Goal: Navigation & Orientation: Find specific page/section

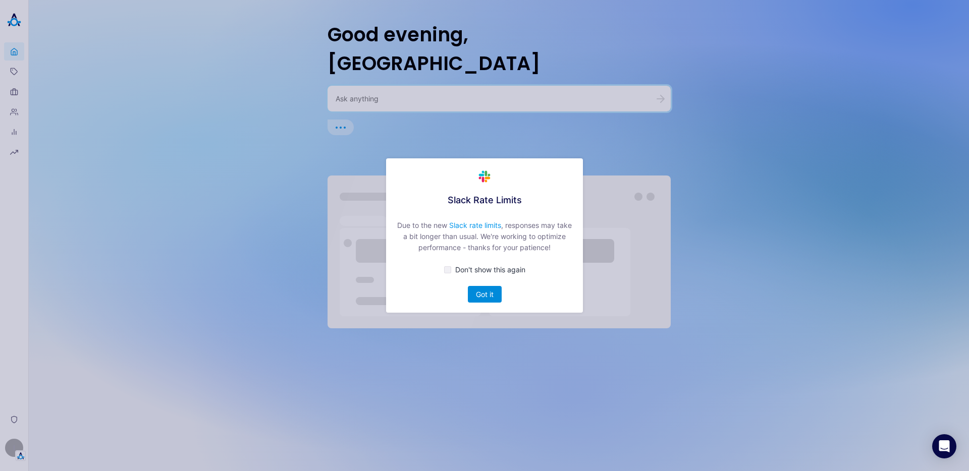
click at [498, 294] on button "Got it" at bounding box center [485, 294] width 34 height 17
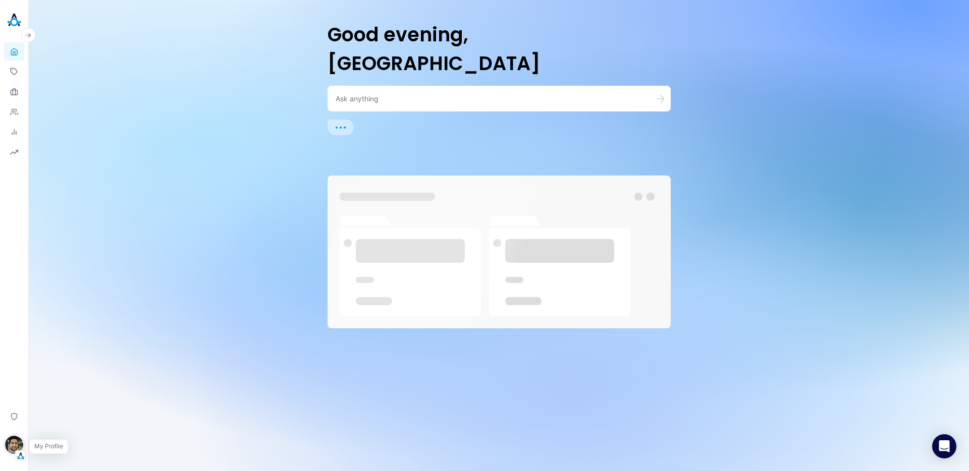
click at [13, 444] on img "button" at bounding box center [14, 445] width 18 height 18
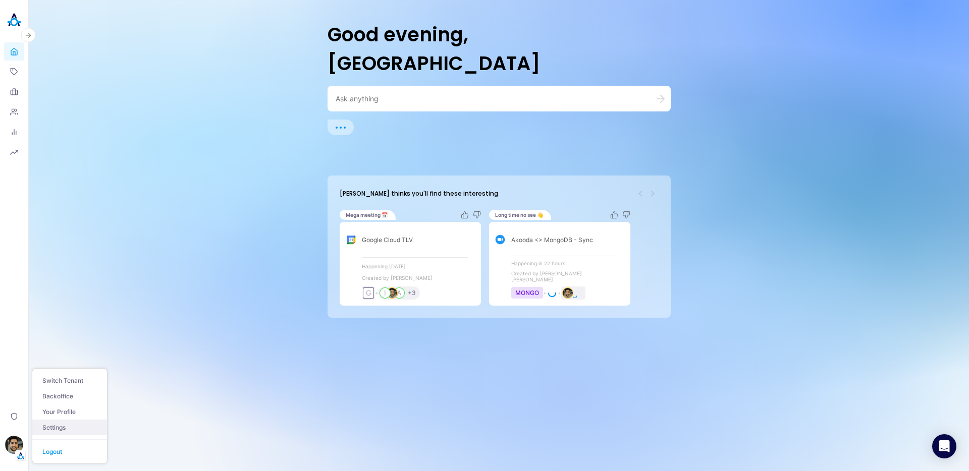
click at [75, 423] on link "Settings" at bounding box center [69, 428] width 75 height 16
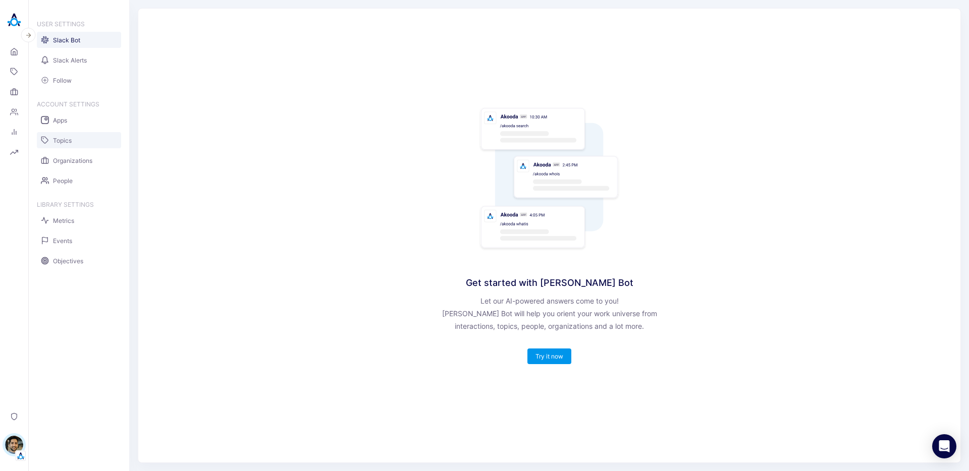
click at [68, 139] on span "Topics" at bounding box center [62, 141] width 19 height 8
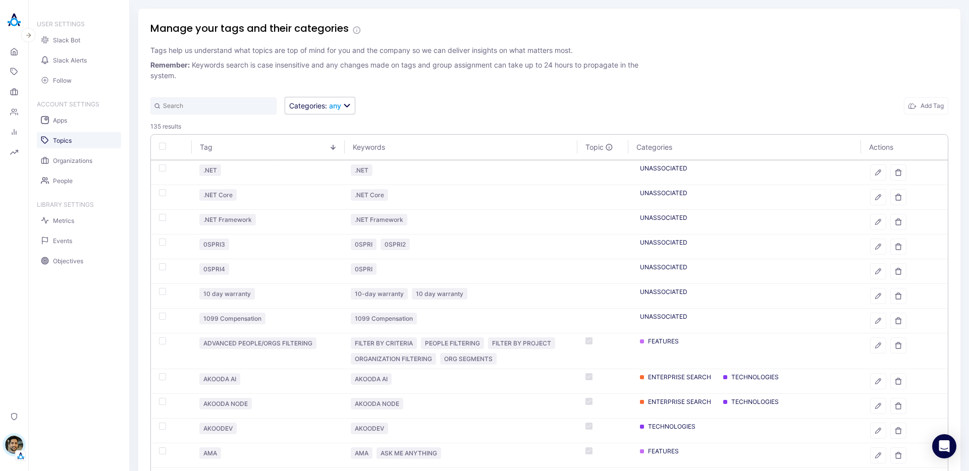
drag, startPoint x: 12, startPoint y: 447, endPoint x: 24, endPoint y: 423, distance: 27.1
click at [12, 447] on img "button" at bounding box center [14, 445] width 18 height 18
click at [70, 382] on button "Switch Tenant" at bounding box center [69, 381] width 75 height 16
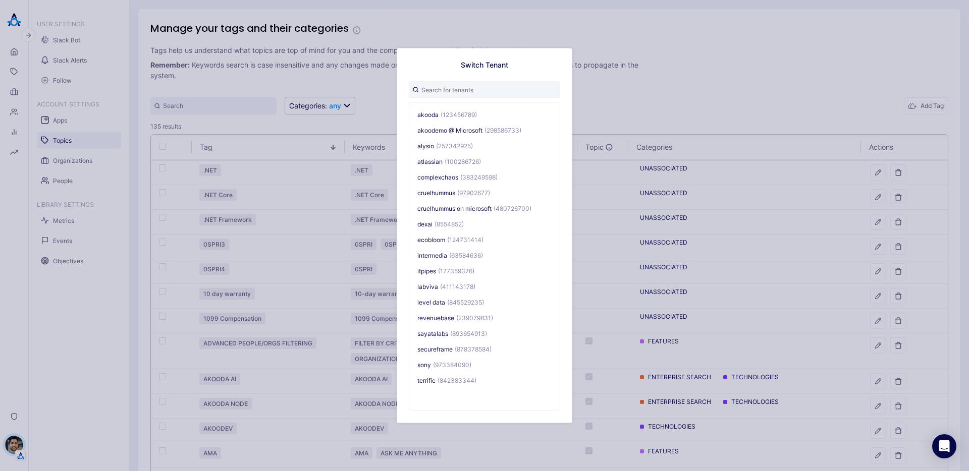
click at [450, 86] on input "text" at bounding box center [484, 89] width 151 height 17
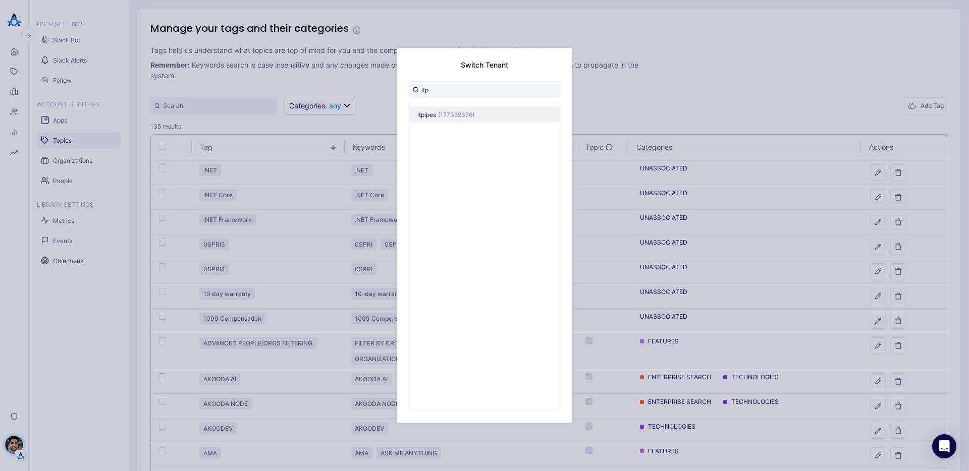
type input "itp"
click at [468, 116] on span "(177359376)" at bounding box center [456, 115] width 36 height 8
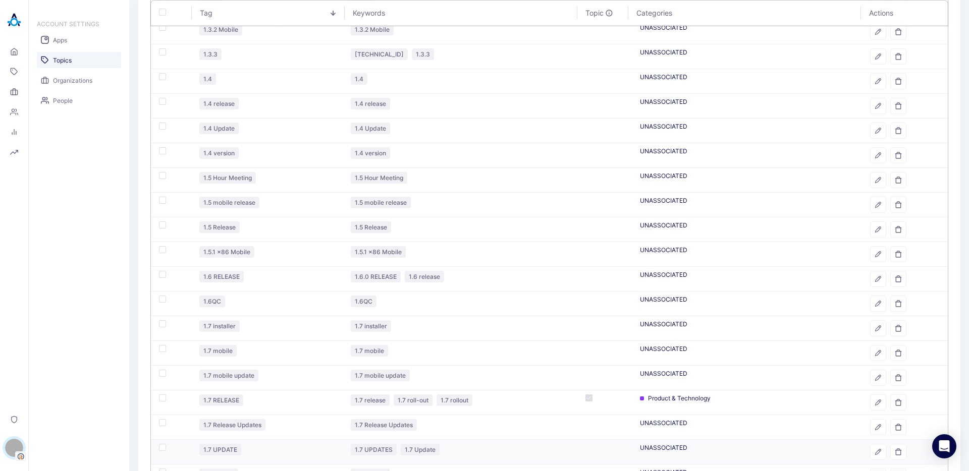
scroll to position [997, 0]
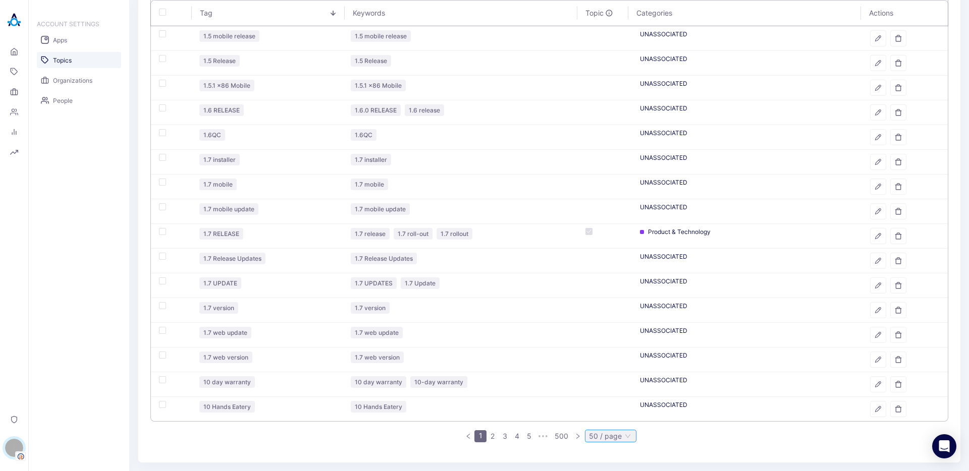
click at [596, 436] on span "50 / page" at bounding box center [610, 436] width 43 height 11
drag, startPoint x: 714, startPoint y: 444, endPoint x: 682, endPoint y: 421, distance: 39.4
click at [493, 436] on link "2" at bounding box center [492, 436] width 11 height 11
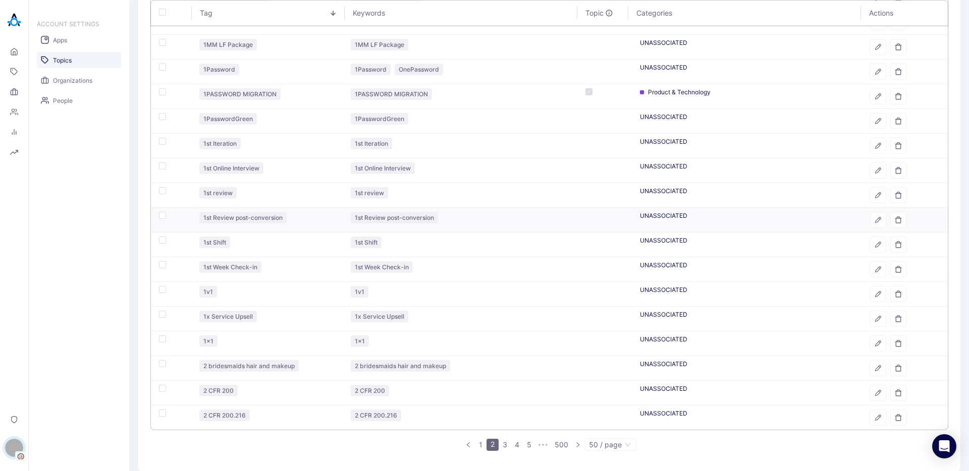
scroll to position [975, 0]
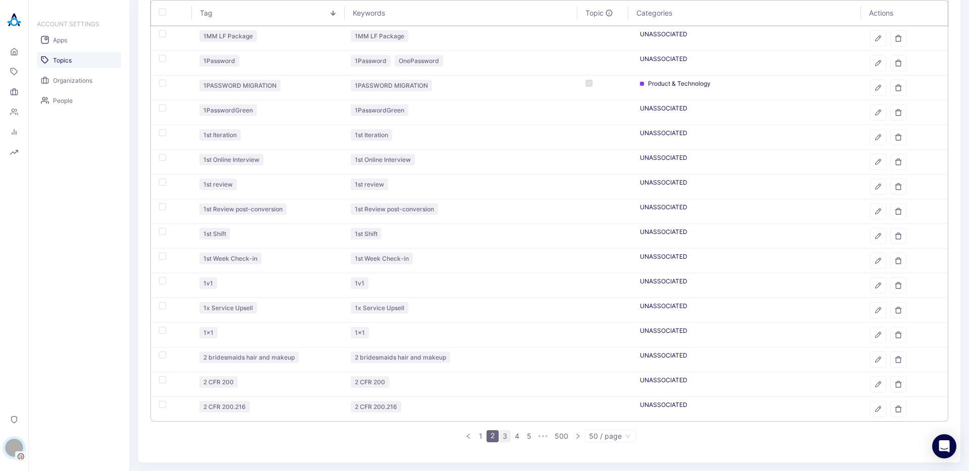
click at [507, 441] on li "3" at bounding box center [505, 436] width 12 height 12
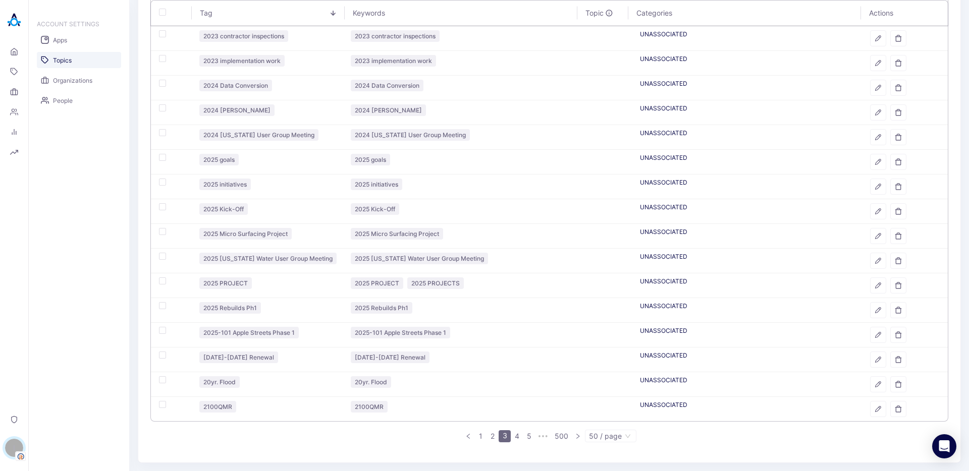
click at [511, 436] on link "4" at bounding box center [516, 436] width 11 height 11
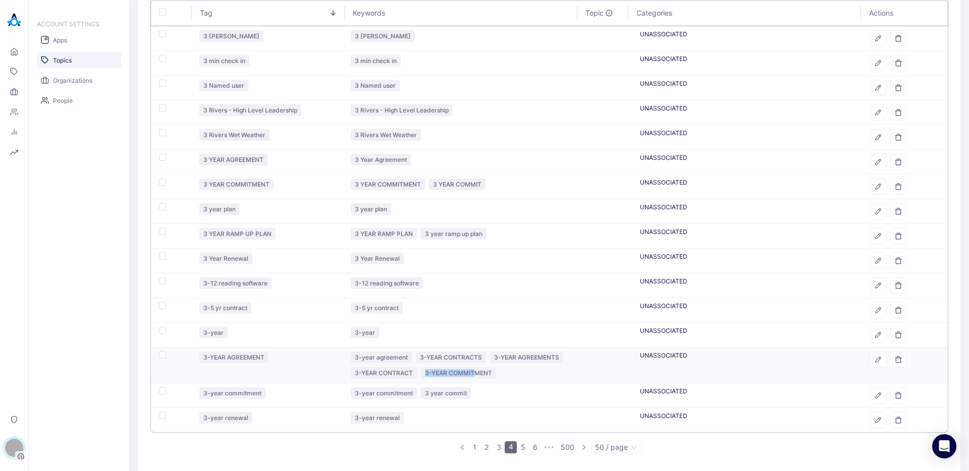
drag, startPoint x: 423, startPoint y: 372, endPoint x: 475, endPoint y: 375, distance: 52.1
click at [475, 375] on div "3-YEAR COMMITMENT" at bounding box center [458, 373] width 75 height 12
drag, startPoint x: 356, startPoint y: 392, endPoint x: 409, endPoint y: 399, distance: 53.9
click at [409, 399] on div "3-year commitment" at bounding box center [384, 394] width 66 height 12
drag, startPoint x: 444, startPoint y: 378, endPoint x: 483, endPoint y: 377, distance: 38.9
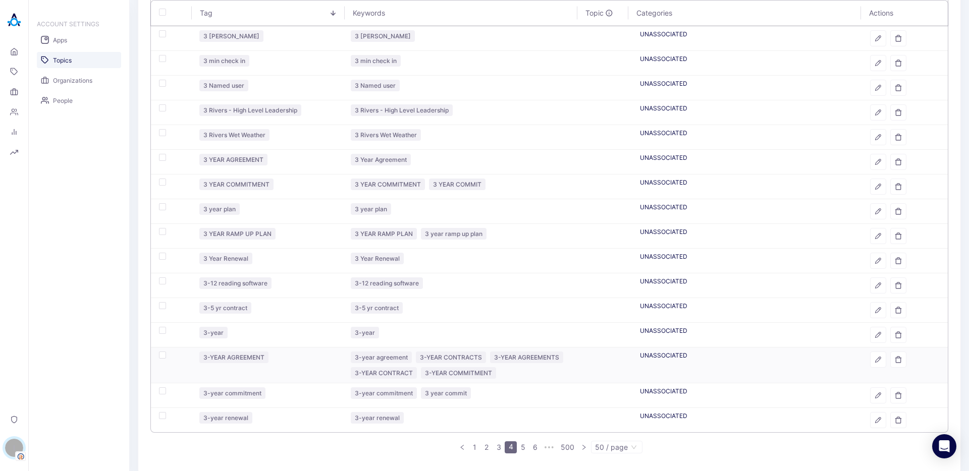
click at [483, 377] on div "3-YEAR COMMITMENT" at bounding box center [458, 373] width 75 height 12
drag, startPoint x: 434, startPoint y: 374, endPoint x: 485, endPoint y: 375, distance: 51.5
click at [485, 375] on div "3-YEAR COMMITMENT" at bounding box center [458, 373] width 75 height 12
drag, startPoint x: 363, startPoint y: 253, endPoint x: 392, endPoint y: 251, distance: 28.8
click at [392, 251] on td "3 Year Renewal" at bounding box center [460, 261] width 235 height 25
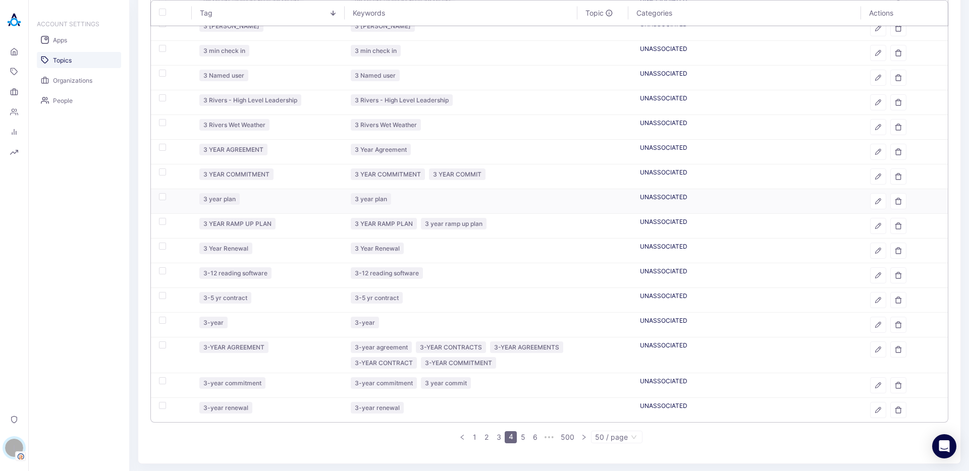
scroll to position [986, 0]
click at [522, 435] on link "5" at bounding box center [522, 436] width 11 height 11
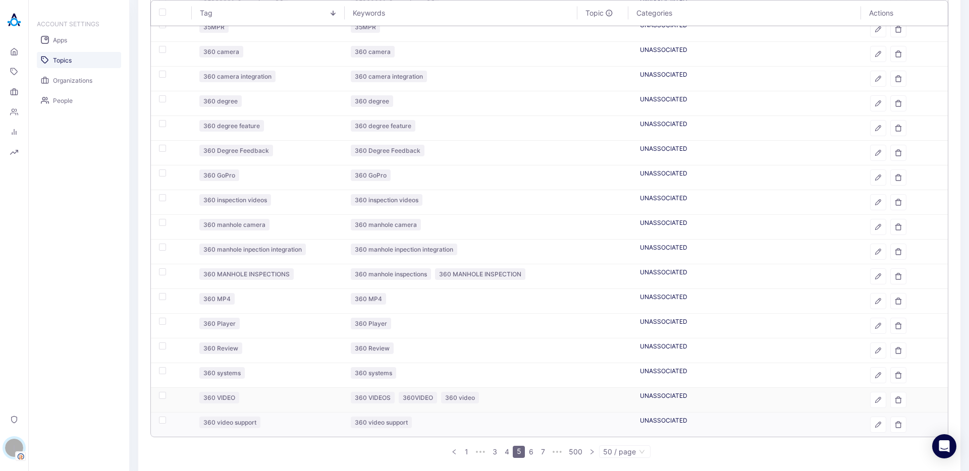
scroll to position [1002, 0]
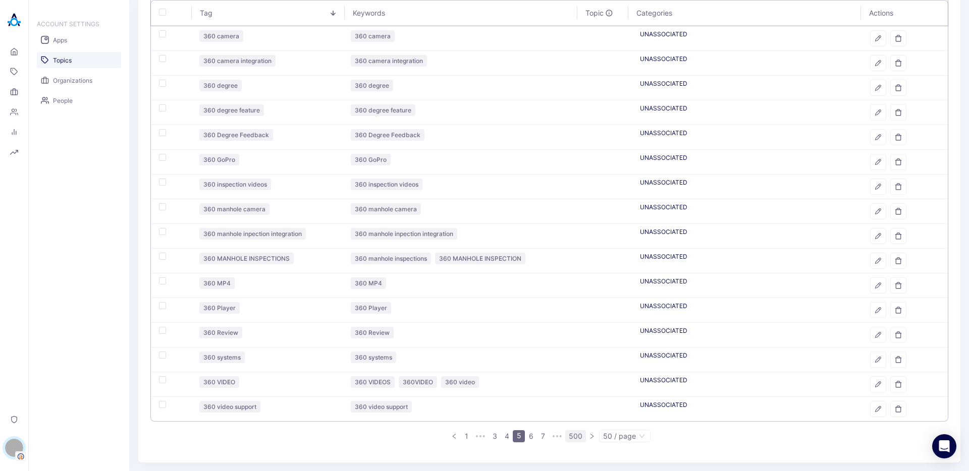
click at [574, 437] on link "500" at bounding box center [576, 436] width 20 height 11
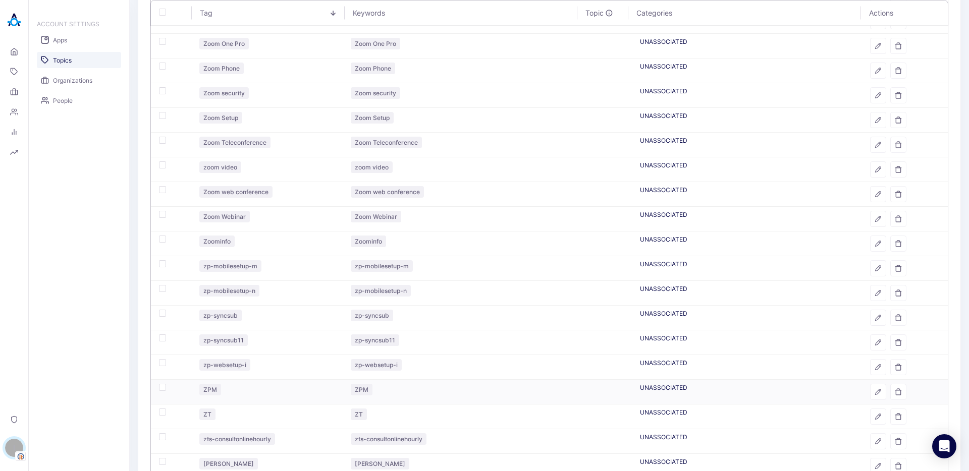
scroll to position [975, 0]
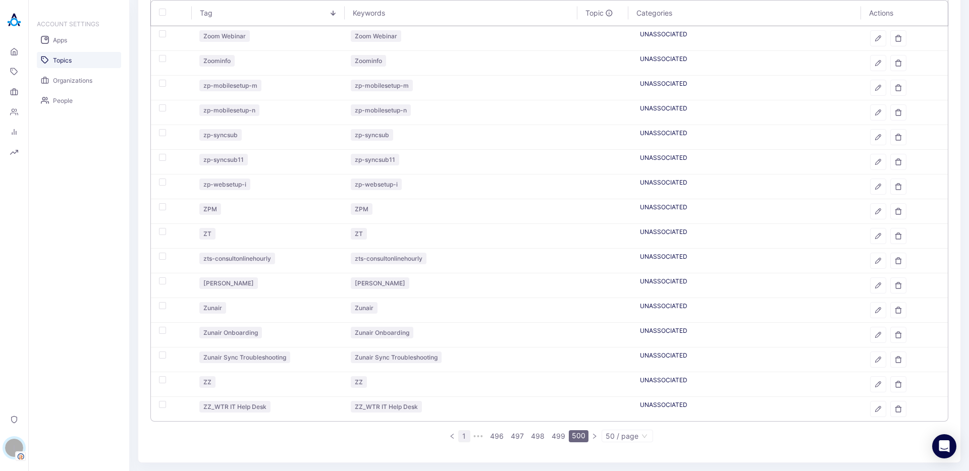
click at [464, 436] on link "1" at bounding box center [464, 436] width 11 height 11
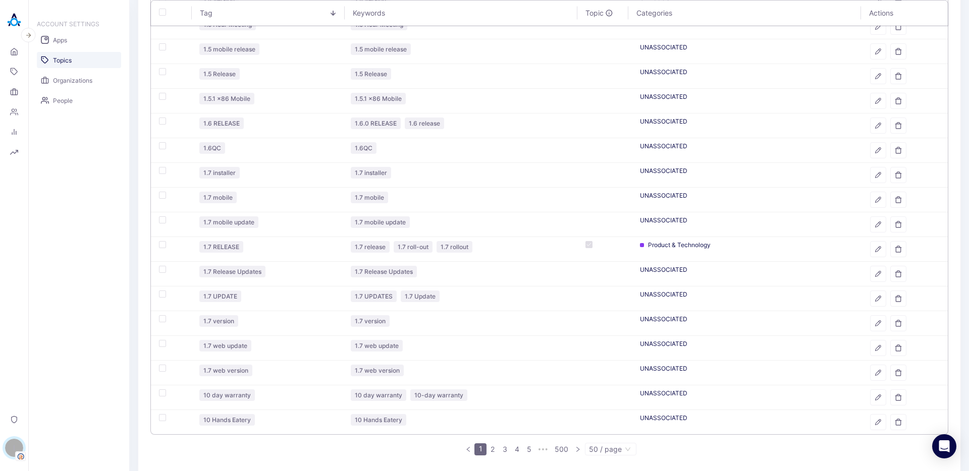
scroll to position [997, 0]
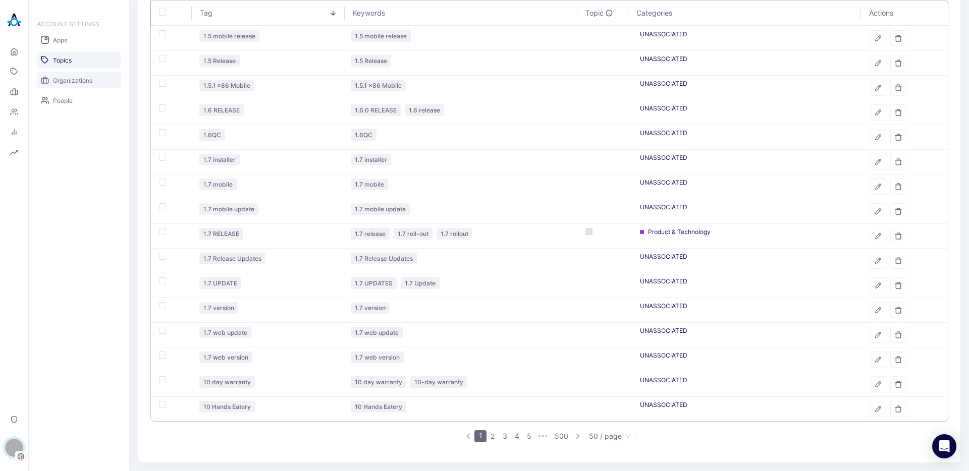
click at [69, 79] on span "Organizations" at bounding box center [72, 81] width 39 height 8
